Goal: Find specific page/section: Find specific page/section

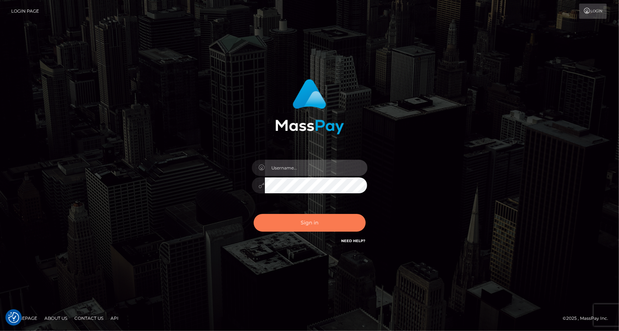
type input "MaryJoy"
click at [304, 225] on button "Sign in" at bounding box center [310, 223] width 112 height 18
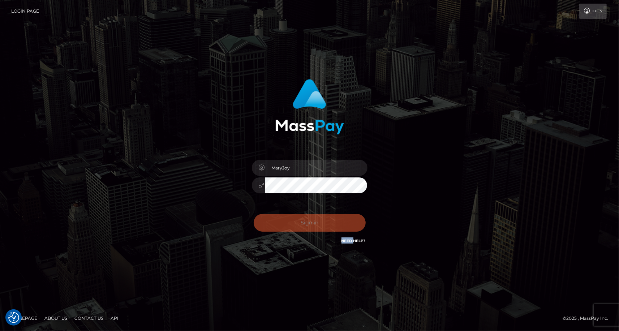
click at [304, 225] on div "Sign in Need Help?" at bounding box center [310, 226] width 127 height 32
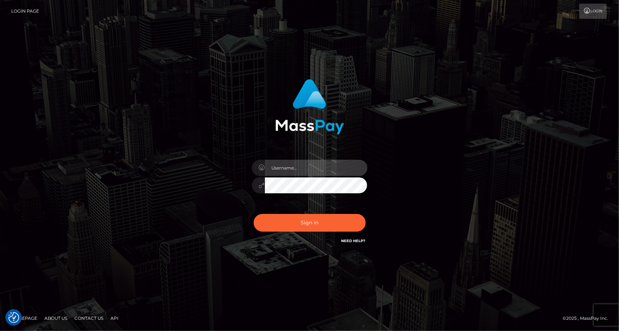
type input "MaryJoy"
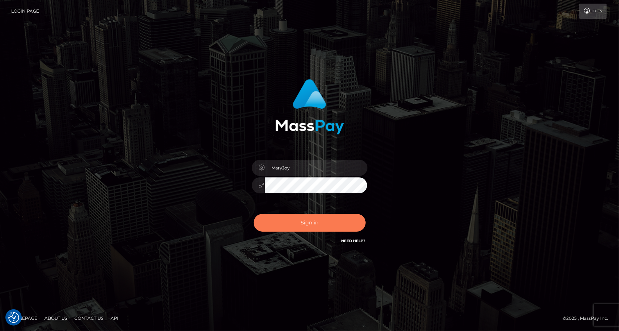
click at [304, 225] on button "Sign in" at bounding box center [310, 223] width 112 height 18
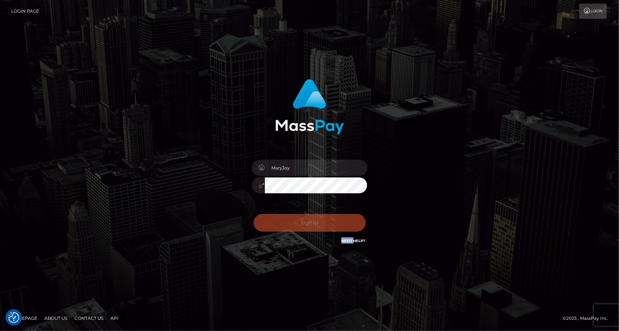
click at [304, 225] on div "Sign in Need Help?" at bounding box center [310, 226] width 127 height 32
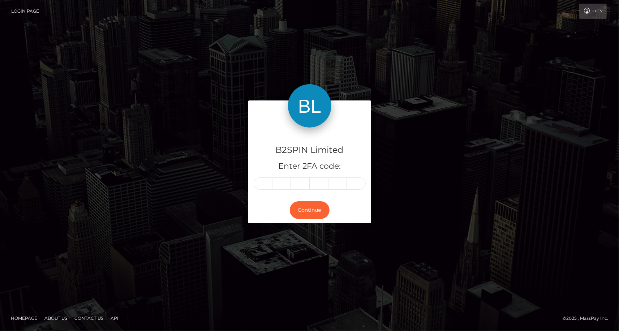
click at [258, 181] on input "text" at bounding box center [263, 184] width 19 height 12
type input "6"
type input "2"
type input "9"
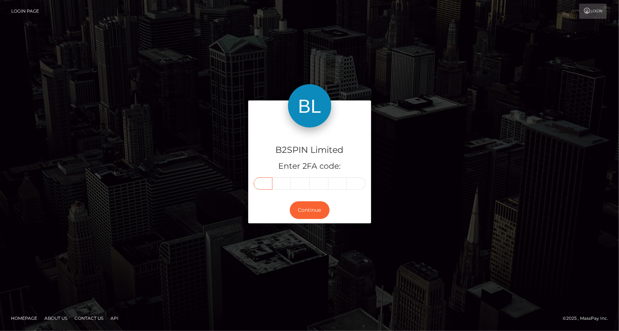
type input "6"
type input "2"
type input "8"
type input "3"
type input "2"
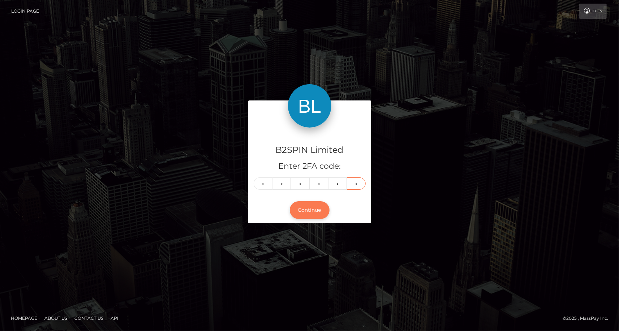
type input "2"
click at [319, 210] on button "Continue" at bounding box center [310, 210] width 40 height 18
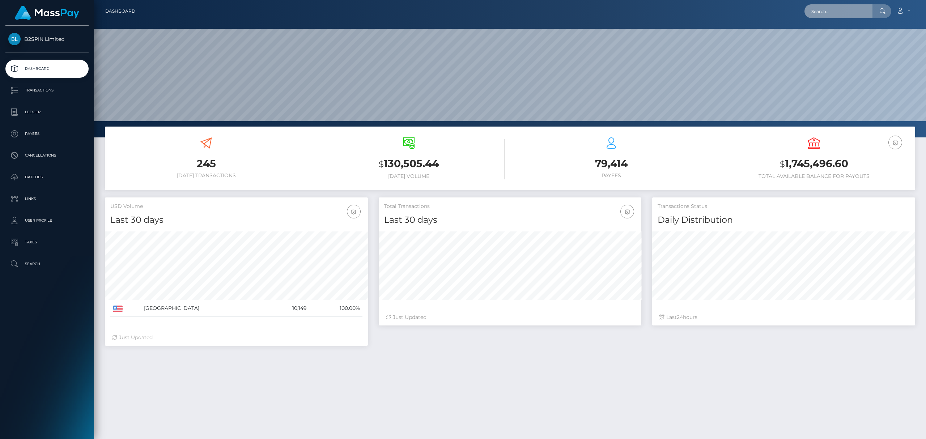
click at [619, 14] on input "text" at bounding box center [838, 11] width 68 height 14
paste input "937c6d34-7e5f-4284-a7c7-daa4391fa593"
click at [619, 9] on input "937c6d34-7e5f-4284-a7c7-daa4391fa593" at bounding box center [838, 11] width 68 height 14
paste input "2081440235"
type input "2081440235"
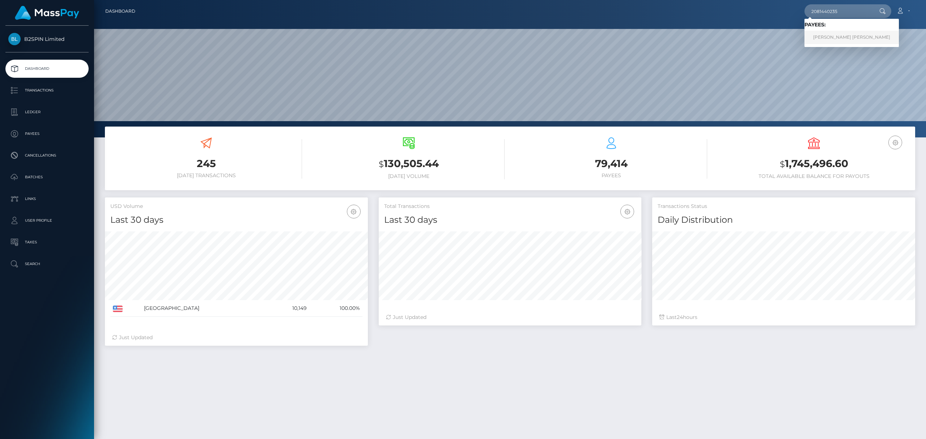
click at [619, 38] on link "FELIX ALEXIS GONZALEZ" at bounding box center [851, 37] width 94 height 13
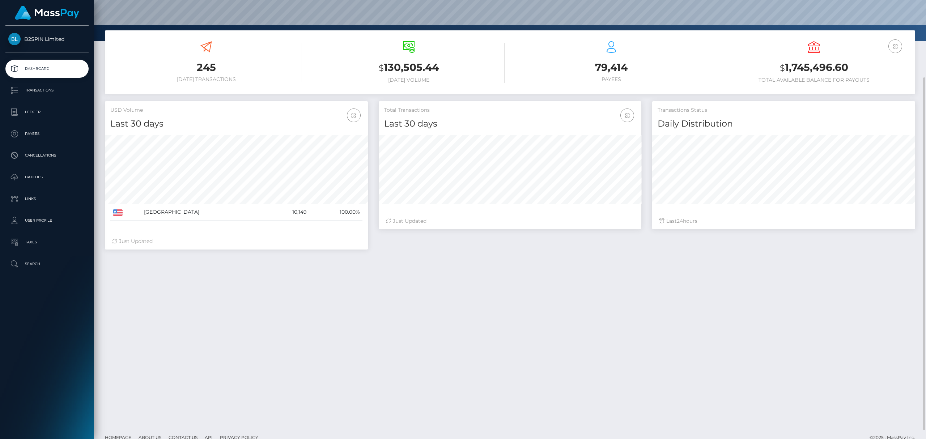
scroll to position [107, 0]
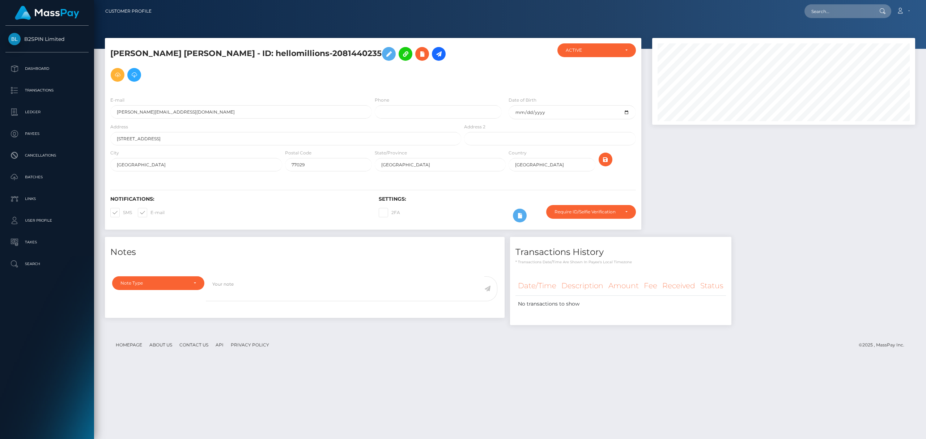
click at [807, 332] on footer "Homepage About Us Contact Us API Privacy Policy © 2025 , MassPay Inc." at bounding box center [510, 344] width 810 height 25
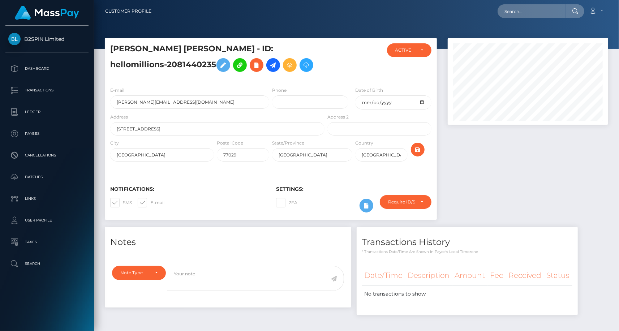
scroll to position [361472, 361398]
drag, startPoint x: 598, startPoint y: 271, endPoint x: 462, endPoint y: 182, distance: 162.4
click at [598, 271] on div "Notes Note Type Compliance Clear Compliance General Note Type" at bounding box center [356, 274] width 514 height 95
